Goal: Task Accomplishment & Management: Manage account settings

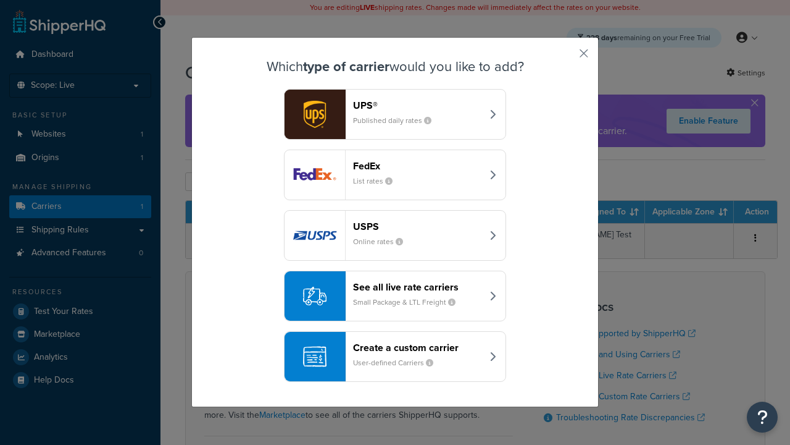
click at [417, 165] on header "FedEx" at bounding box center [417, 166] width 129 height 12
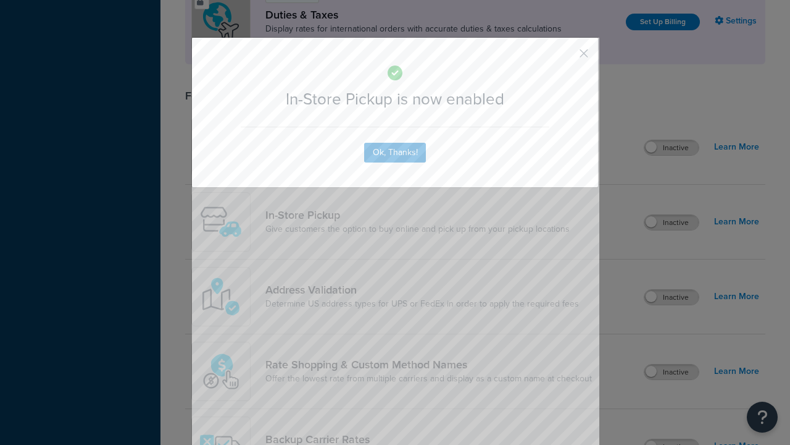
click at [566, 57] on button "button" at bounding box center [565, 57] width 3 height 3
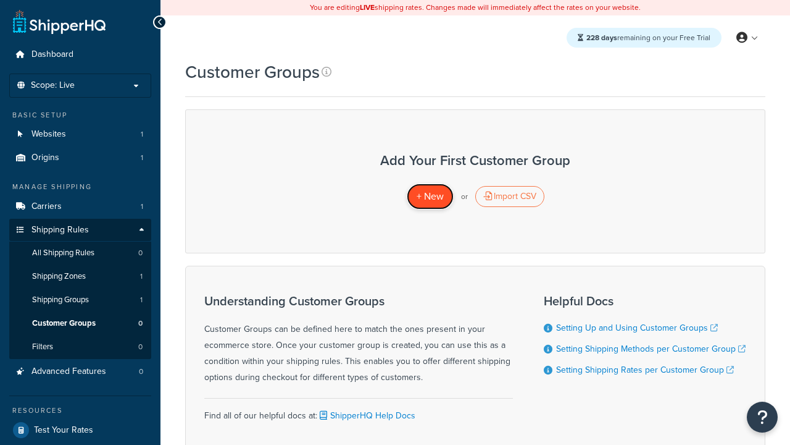
click at [430, 196] on span "+ New" at bounding box center [430, 196] width 27 height 14
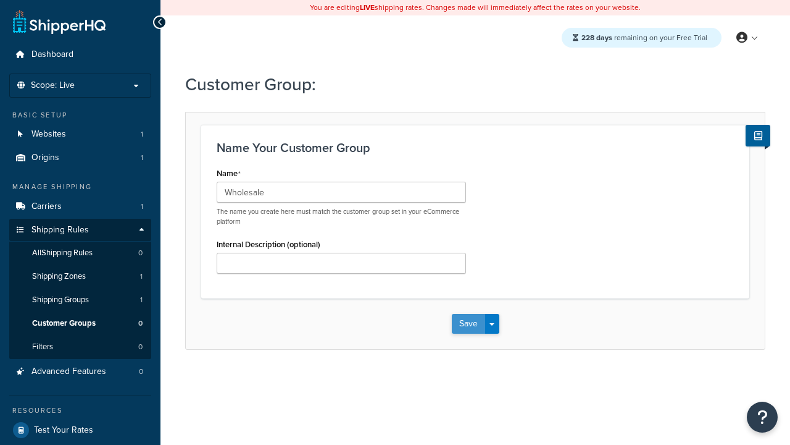
type input "Wholesale"
click at [468, 324] on button "Save" at bounding box center [468, 324] width 33 height 20
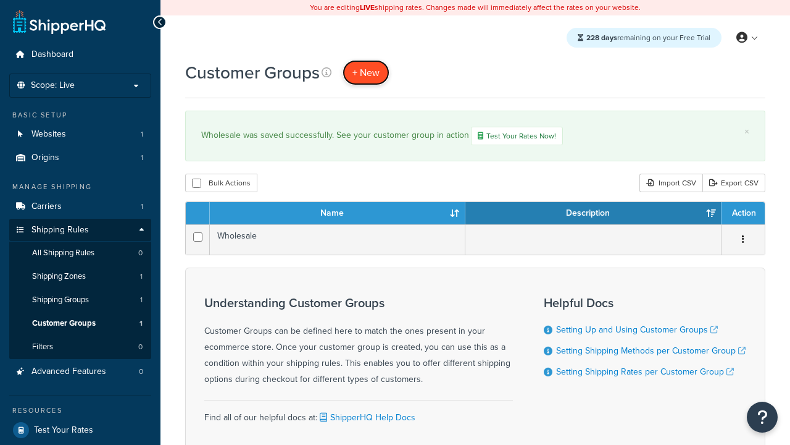
click at [366, 72] on span "+ New" at bounding box center [366, 72] width 27 height 14
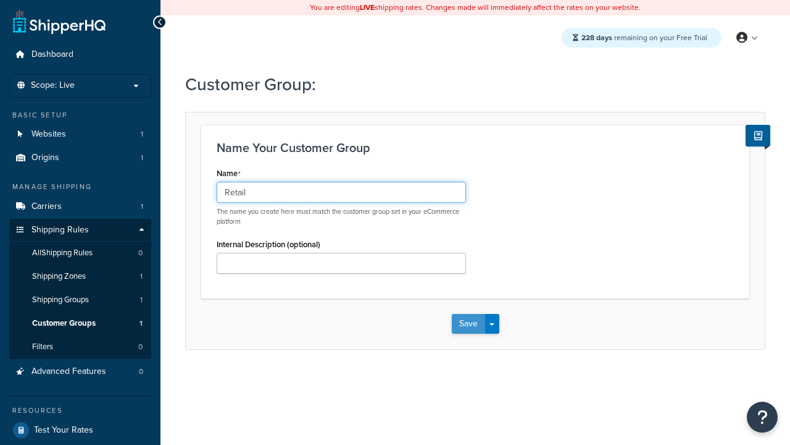
type input "Retail"
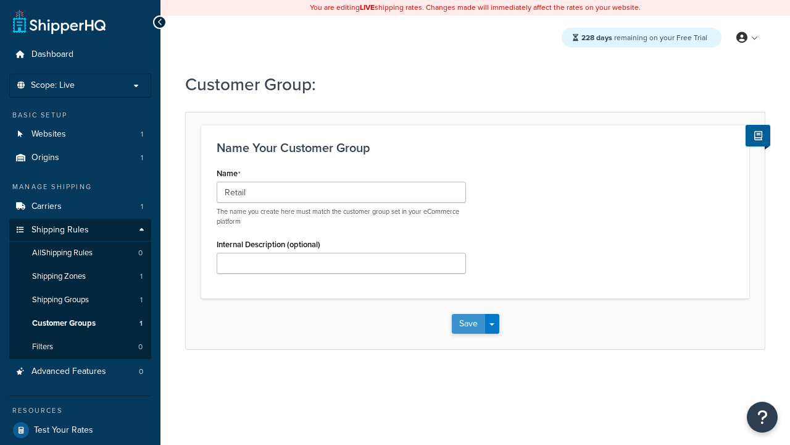
click at [468, 324] on button "Save" at bounding box center [468, 324] width 33 height 20
type input "Not Authenticated"
click at [468, 324] on button "Save" at bounding box center [468, 324] width 33 height 20
type input "Logged in"
click at [468, 324] on button "Save" at bounding box center [468, 324] width 33 height 20
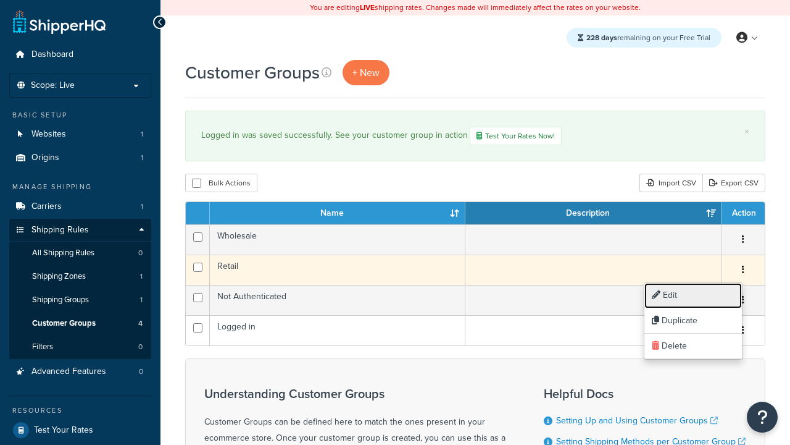
click at [693, 295] on link "Edit" at bounding box center [694, 295] width 98 height 25
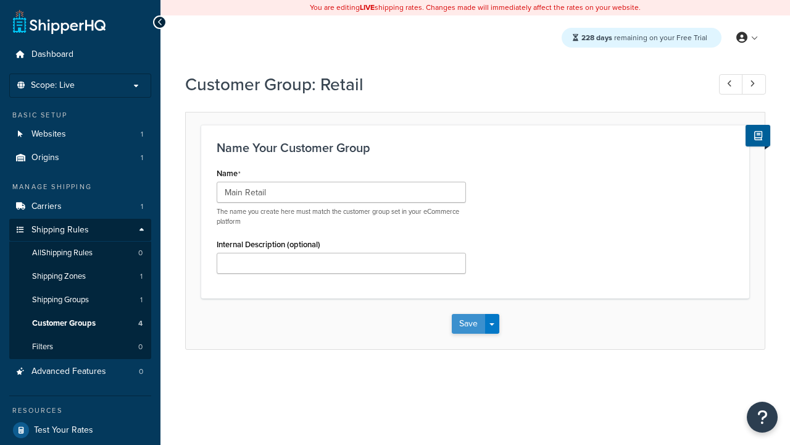
type input "Main Retail"
click at [468, 324] on button "Save" at bounding box center [468, 324] width 33 height 20
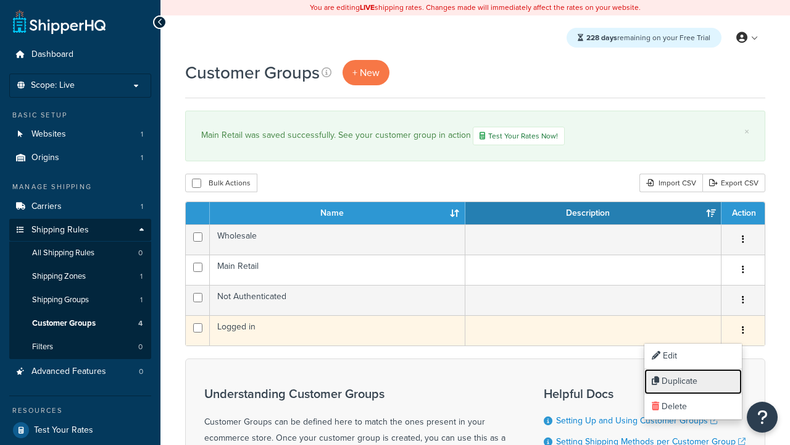
click at [693, 381] on link "Duplicate" at bounding box center [694, 381] width 98 height 25
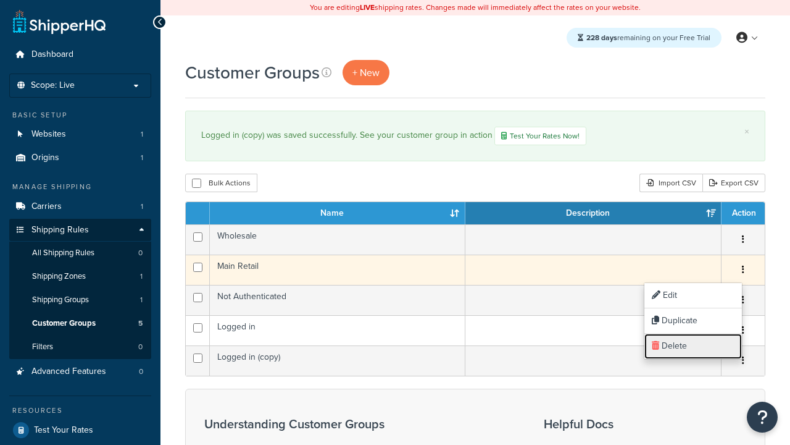
click at [693, 346] on link "Delete" at bounding box center [694, 345] width 98 height 25
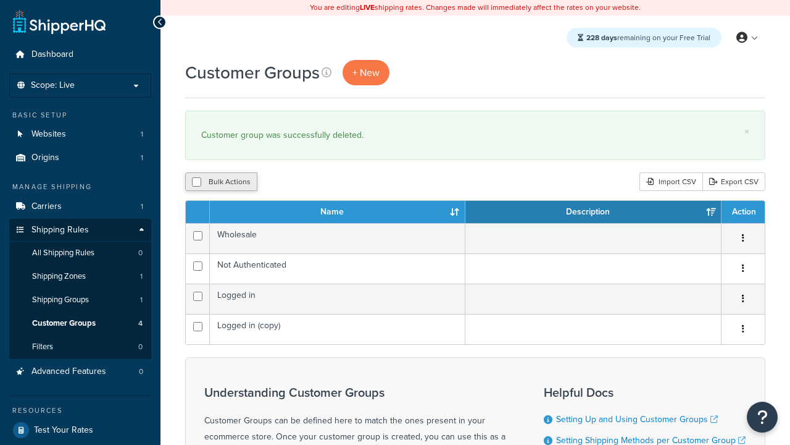
click at [221, 182] on button "Bulk Actions" at bounding box center [221, 181] width 72 height 19
checkbox input "true"
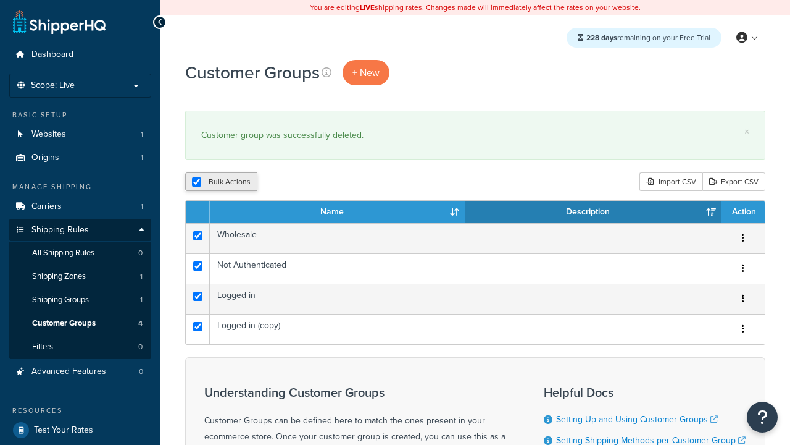
checkbox input "true"
click at [0, 0] on button "Delete" at bounding box center [0, 0] width 0 height 0
